Goal: Complete application form

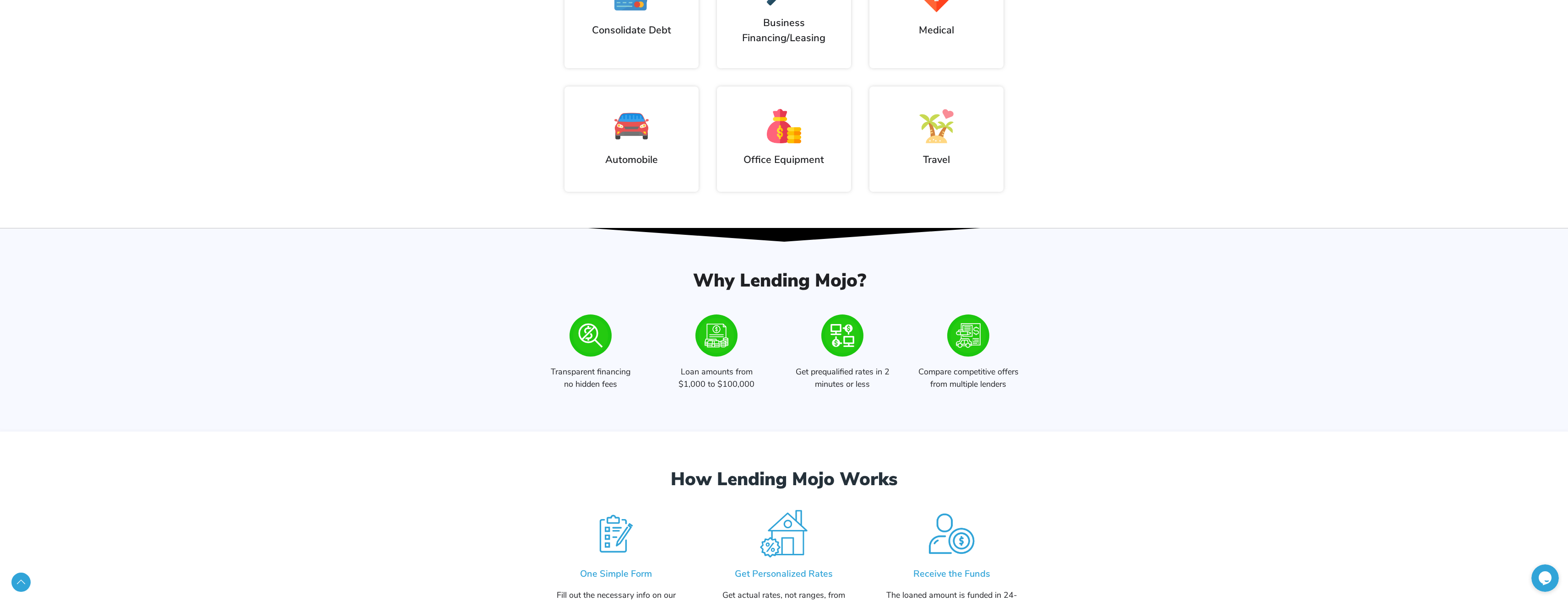
scroll to position [824, 0]
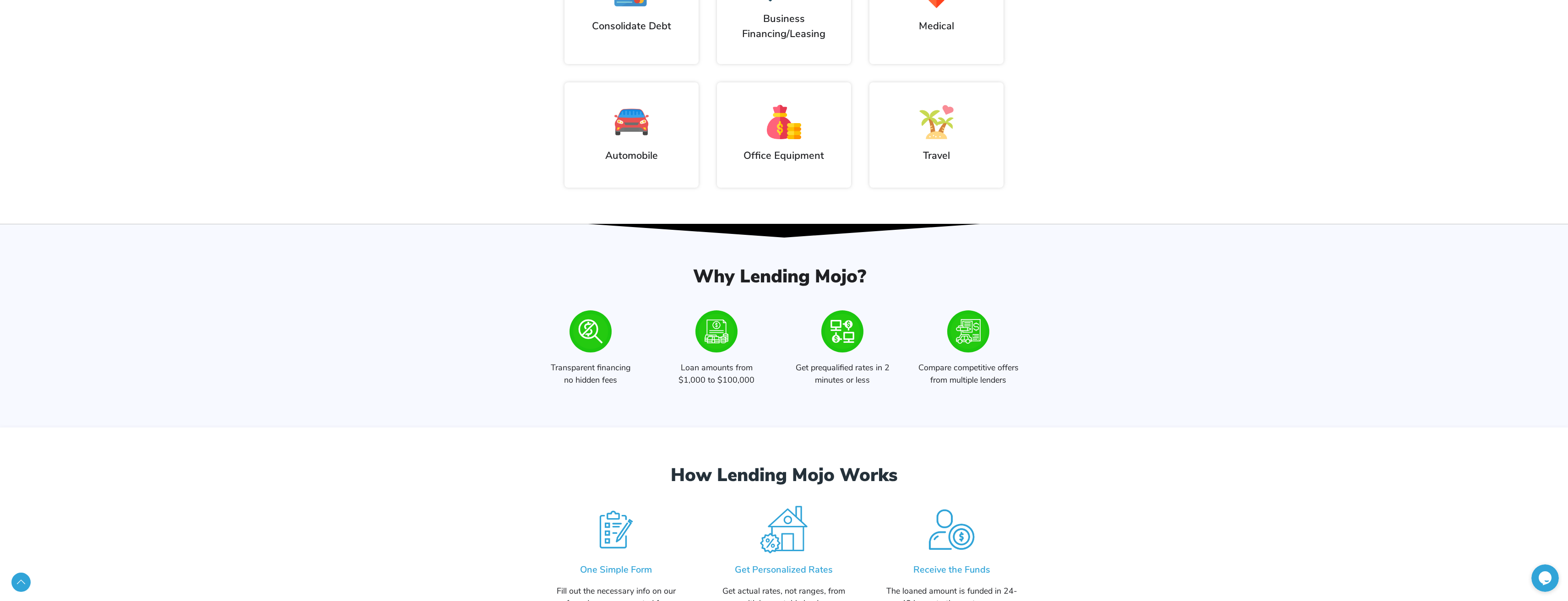
click at [646, 137] on img at bounding box center [632, 121] width 35 height 35
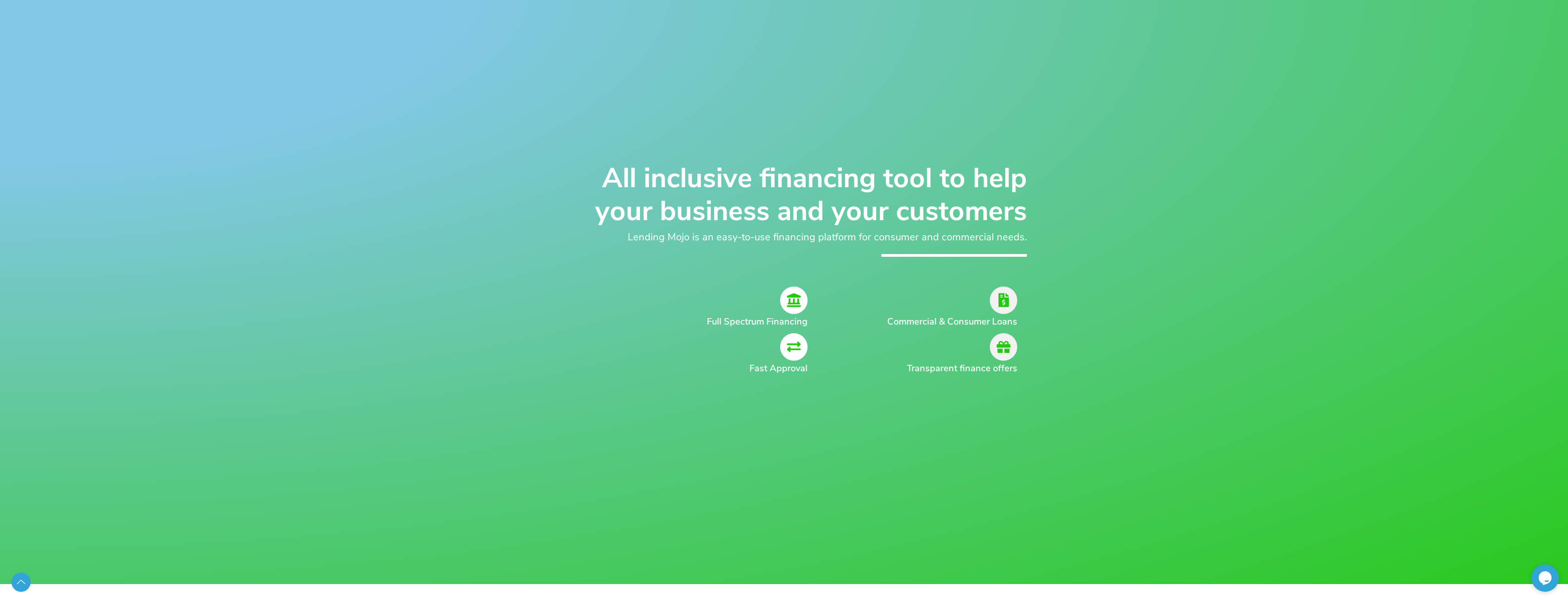
scroll to position [0, 0]
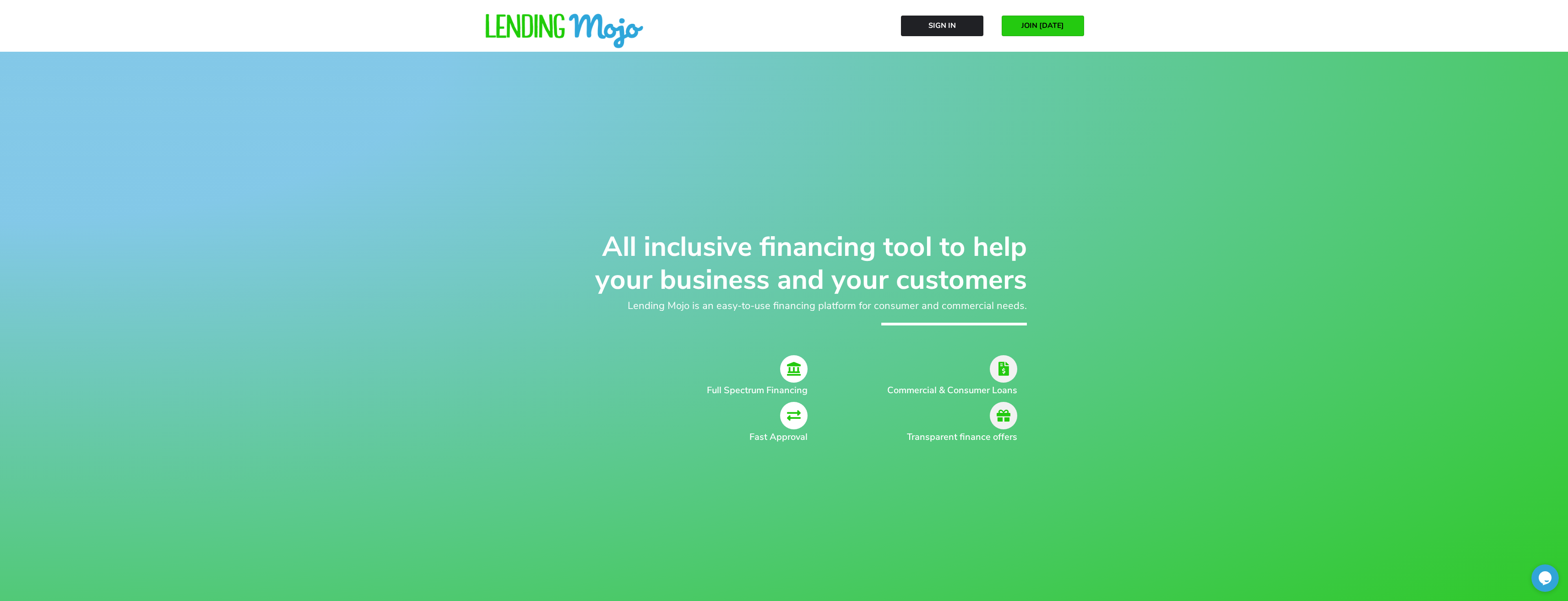
click at [1030, 24] on span "JOIN [DATE]" at bounding box center [1043, 25] width 43 height 8
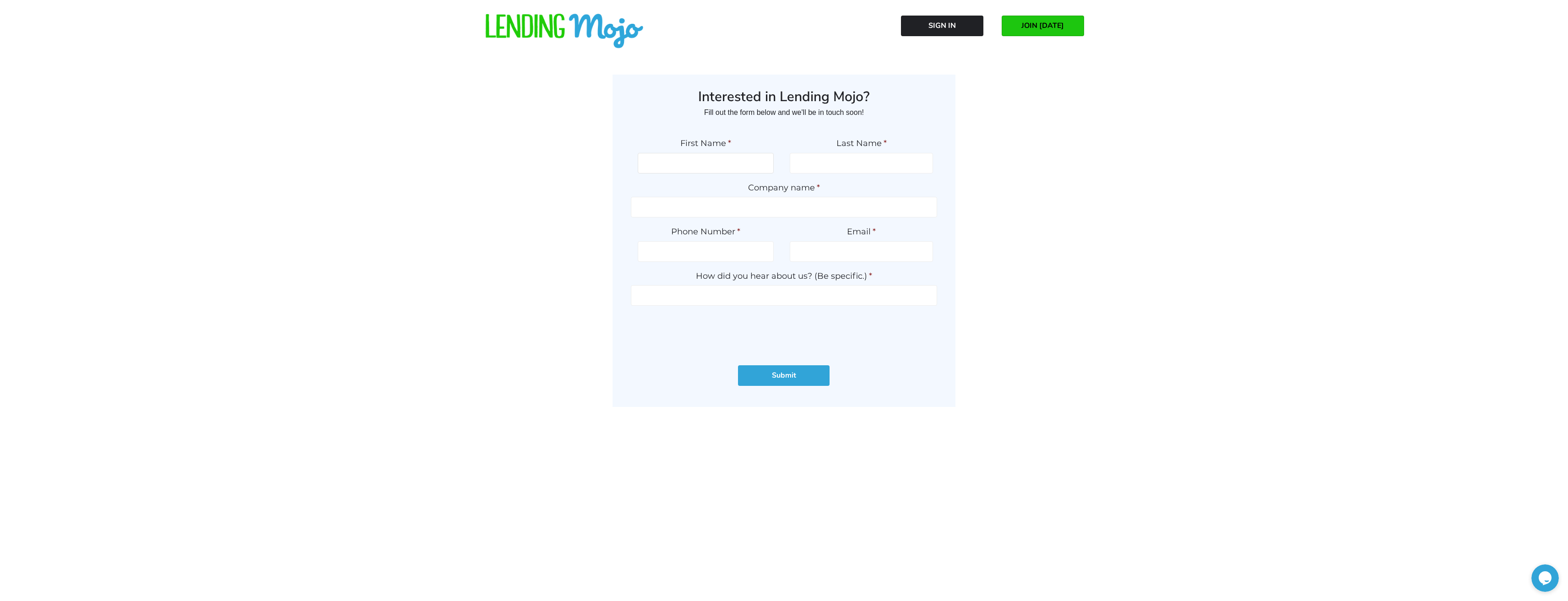
click at [714, 171] on input "First Name *" at bounding box center [705, 163] width 136 height 21
type input "Vladimir"
click at [795, 169] on input "Last Name *" at bounding box center [861, 163] width 144 height 21
type input "Manukyan"
click at [816, 209] on input "Company name *" at bounding box center [784, 207] width 306 height 21
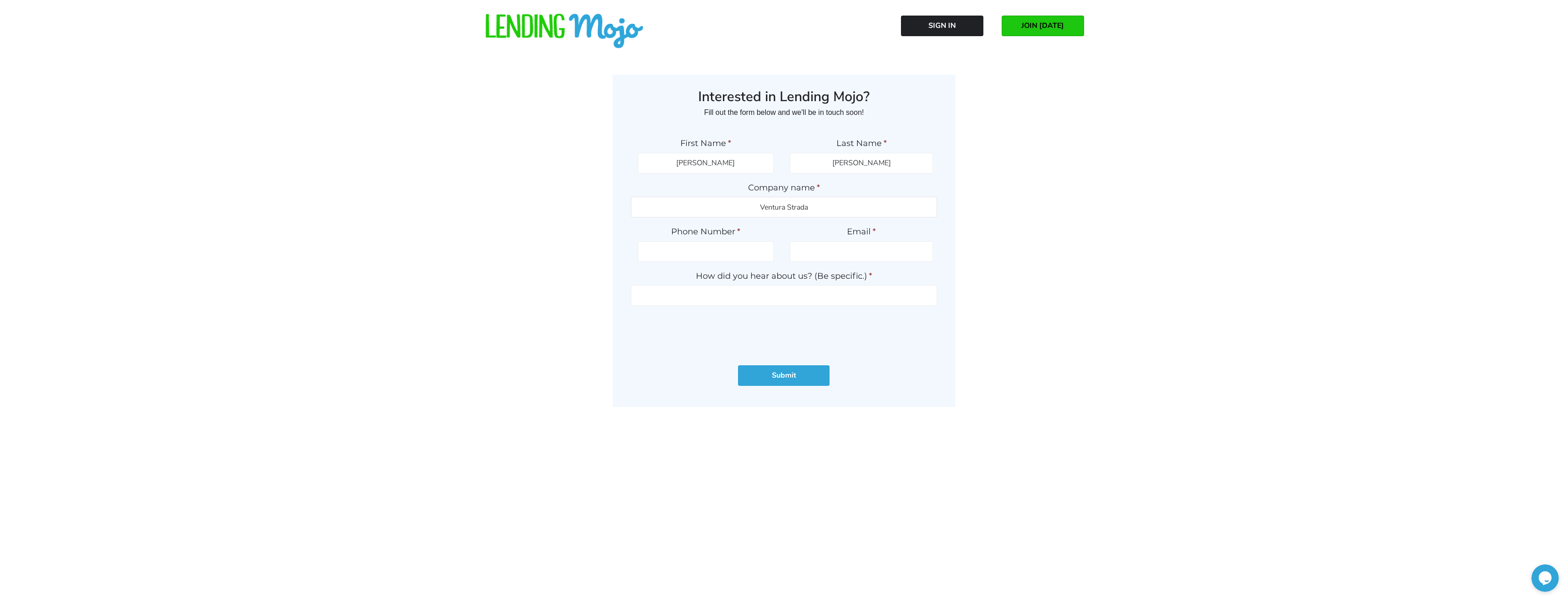
type input "Ventura Strada"
drag, startPoint x: 738, startPoint y: 243, endPoint x: 738, endPoint y: 253, distance: 10.0
click at [738, 243] on input "(___) ___-____" at bounding box center [705, 252] width 136 height 21
type input "(323) 768-5763"
click at [810, 246] on input "Email *" at bounding box center [861, 252] width 144 height 21
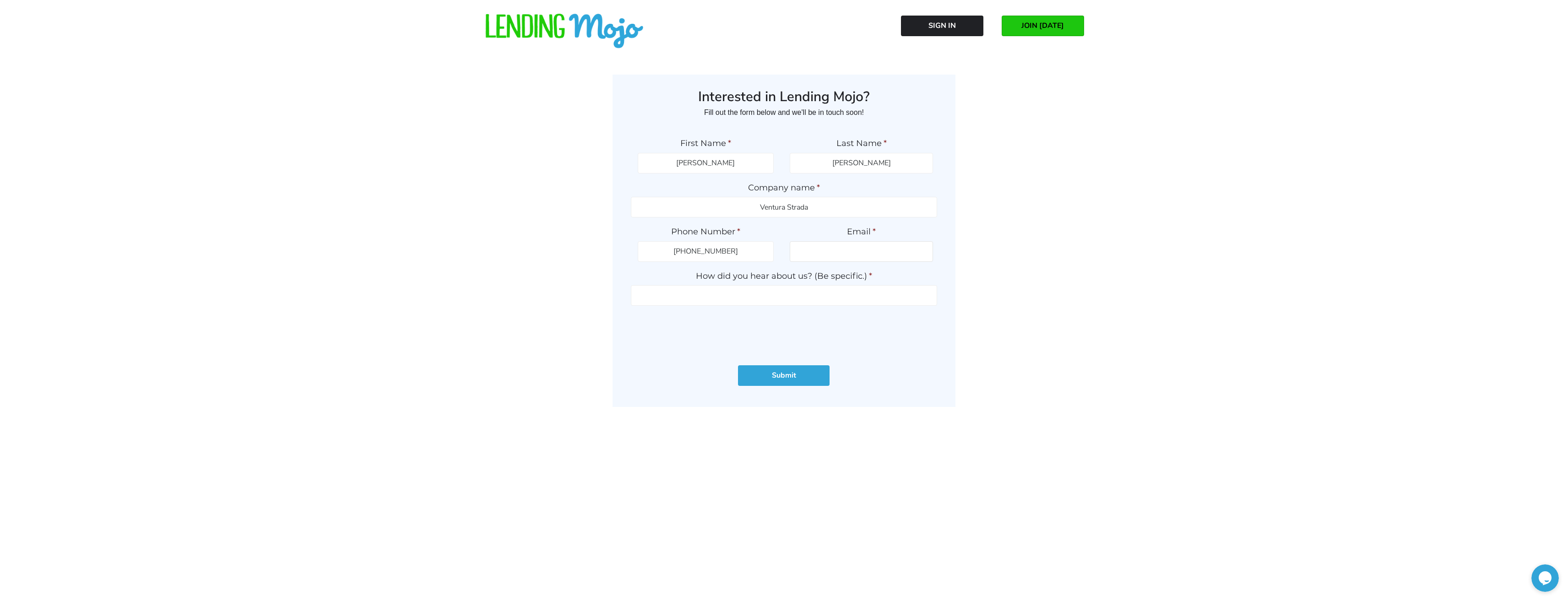
type input "info@venturastrada.com"
click at [790, 292] on input "How did you hear about us? (Be specific.) *" at bounding box center [784, 296] width 306 height 21
type input "forum"
click at [783, 374] on input "Submit" at bounding box center [784, 375] width 91 height 21
